Goal: Transaction & Acquisition: Purchase product/service

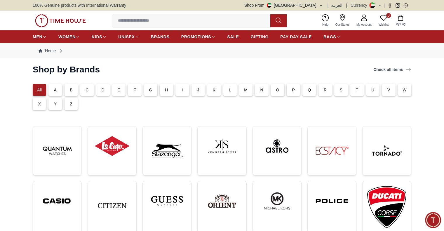
click at [320, 4] on button "Shop From [GEOGRAPHIC_DATA]" at bounding box center [284, 5] width 79 height 6
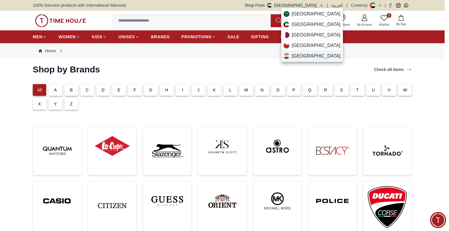
click at [308, 58] on div "[GEOGRAPHIC_DATA]" at bounding box center [312, 56] width 62 height 11
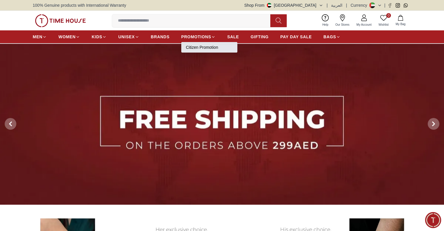
click at [202, 48] on link "Citizen Promotion" at bounding box center [209, 47] width 47 height 6
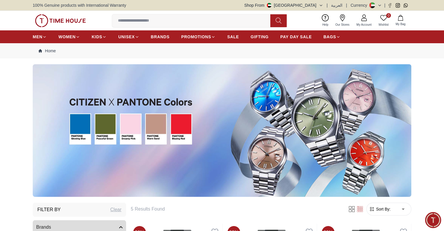
click at [321, 7] on icon "button" at bounding box center [321, 5] width 4 height 4
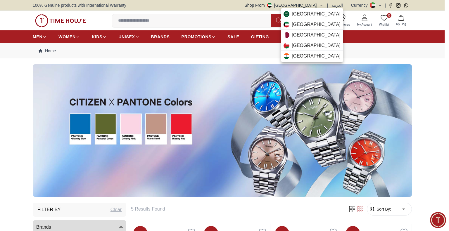
click at [402, 58] on div at bounding box center [224, 115] width 449 height 231
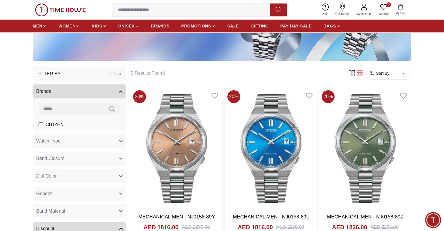
scroll to position [146, 0]
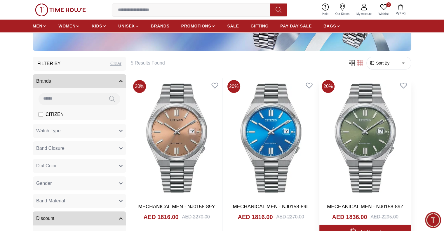
click at [320, 155] on img at bounding box center [366, 138] width 92 height 121
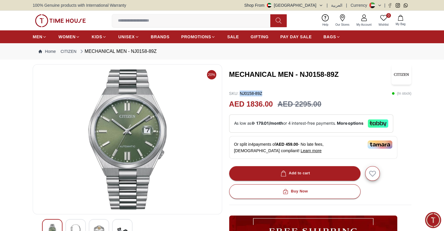
drag, startPoint x: 263, startPoint y: 91, endPoint x: 241, endPoint y: 92, distance: 22.2
click at [241, 92] on div "SKU : NJ0158-89Z ( In stock )" at bounding box center [320, 94] width 183 height 6
copy p "NJ0158-89Z"
